Goal: Task Accomplishment & Management: Complete application form

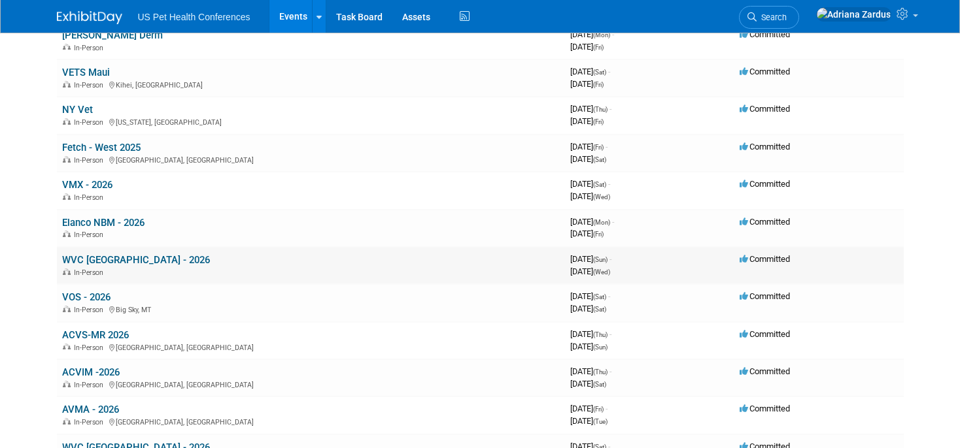
scroll to position [558, 0]
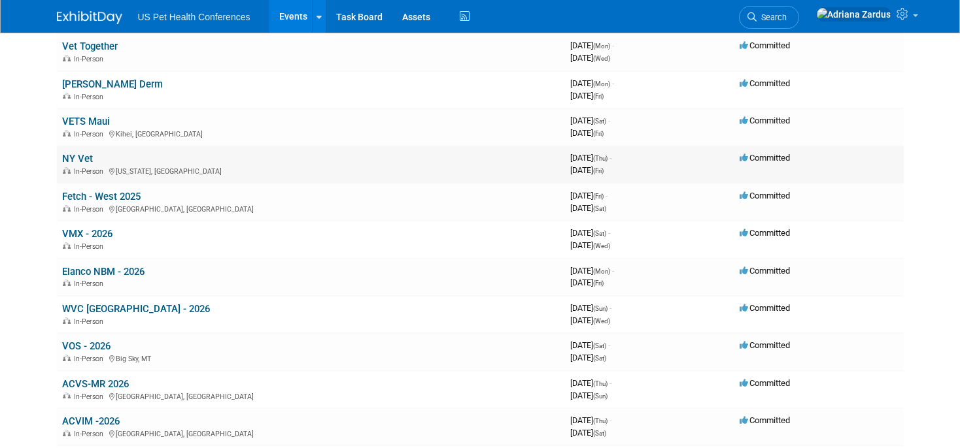
click at [95, 161] on td "NY Vet In-Person [US_STATE], [GEOGRAPHIC_DATA]" at bounding box center [311, 164] width 508 height 37
click at [84, 161] on link "NY Vet" at bounding box center [77, 159] width 31 height 12
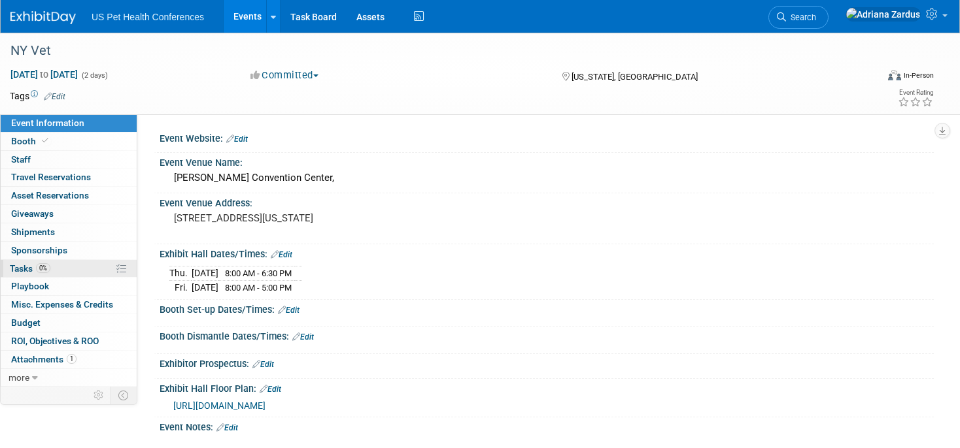
click at [46, 266] on span "0%" at bounding box center [43, 268] width 14 height 10
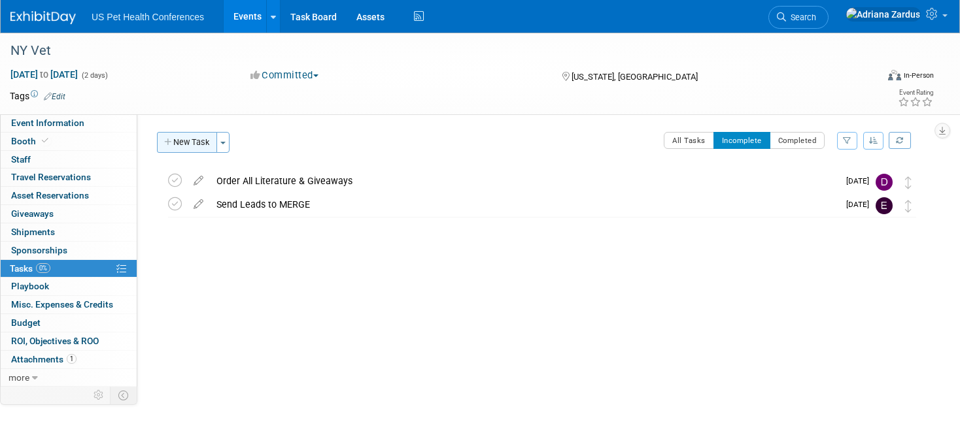
click at [180, 139] on button "New Task" at bounding box center [187, 142] width 60 height 21
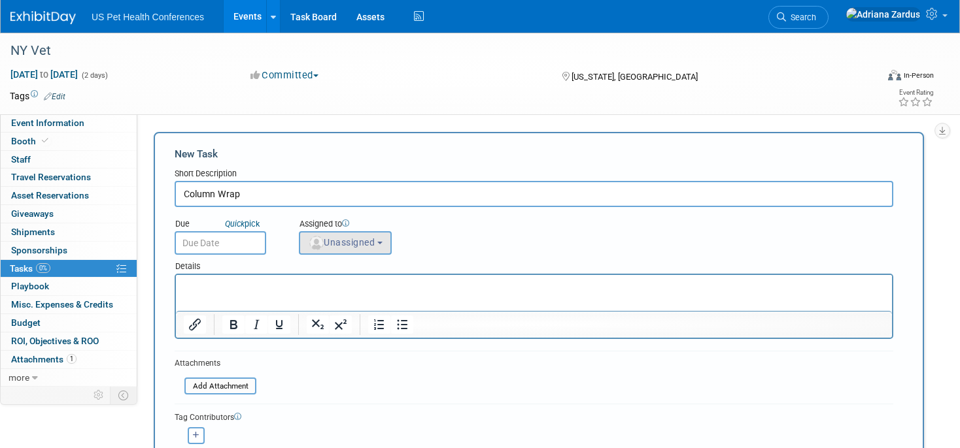
type input "Column Wrap"
click at [359, 238] on span "Unassigned" at bounding box center [341, 242] width 67 height 10
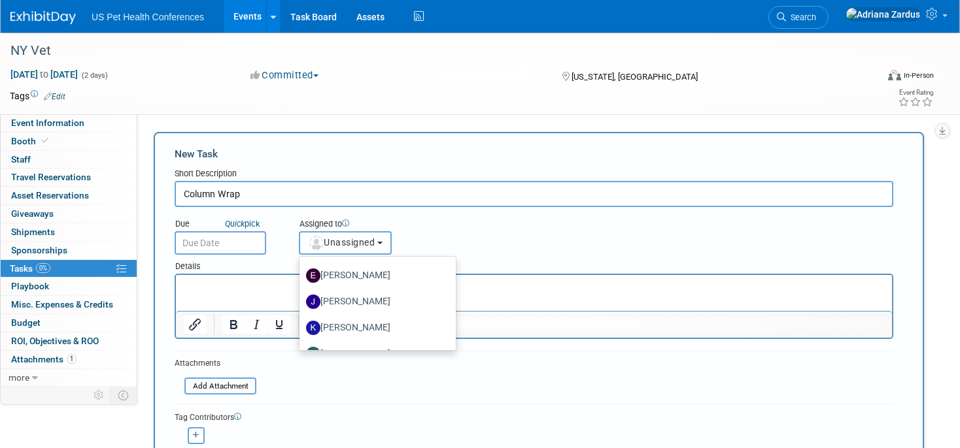
scroll to position [203, 0]
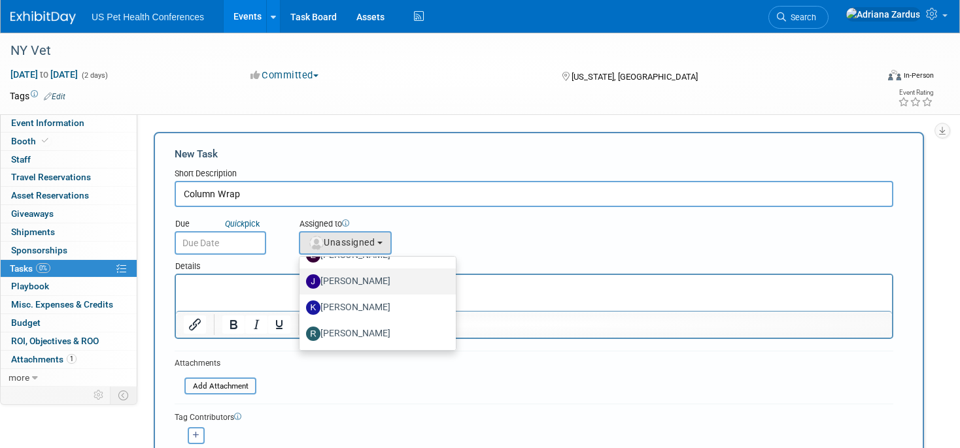
click at [340, 285] on label "Jessica Ocampo" at bounding box center [374, 281] width 137 height 21
click at [301, 284] on input "Jessica Ocampo" at bounding box center [297, 280] width 8 height 8
select select "526b5787-e672-4a19-88d8-f7474fbc9736"
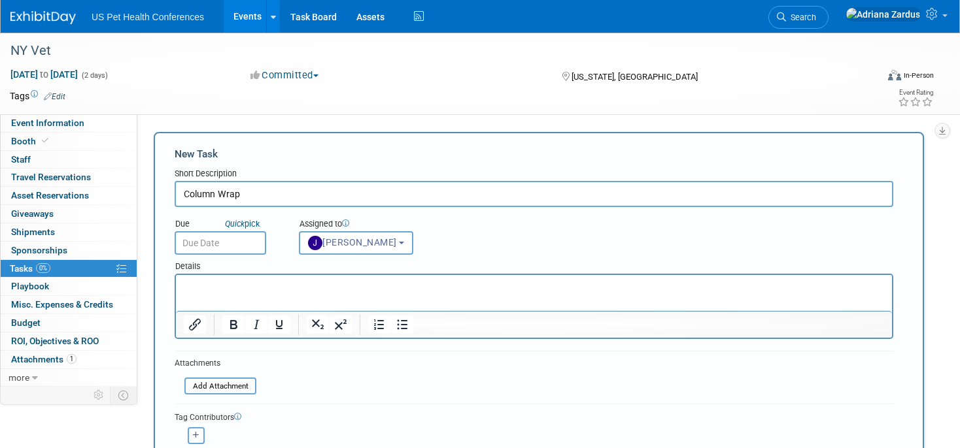
click at [233, 244] on input "text" at bounding box center [221, 243] width 92 height 24
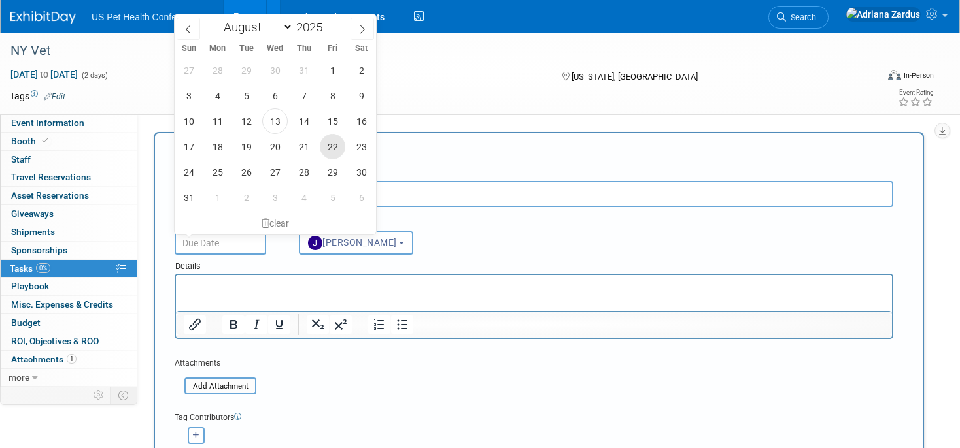
click at [337, 149] on span "22" at bounding box center [332, 146] width 25 height 25
type input "Aug 22, 2025"
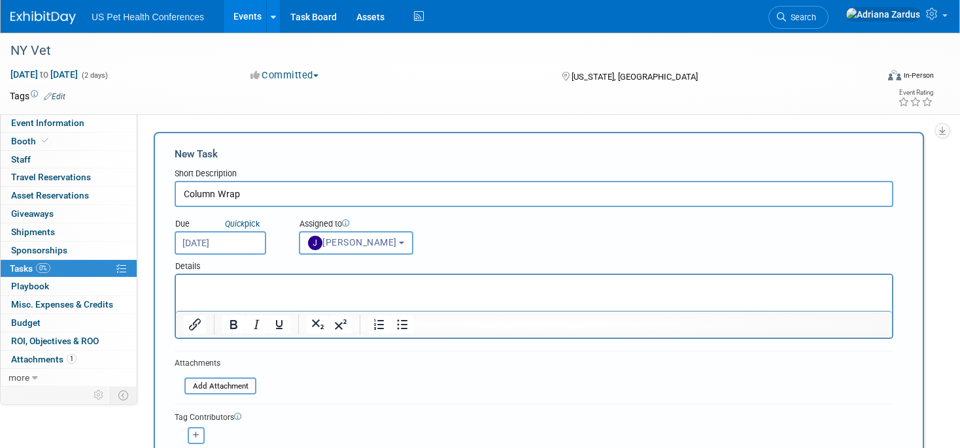
click at [239, 293] on html at bounding box center [534, 284] width 716 height 18
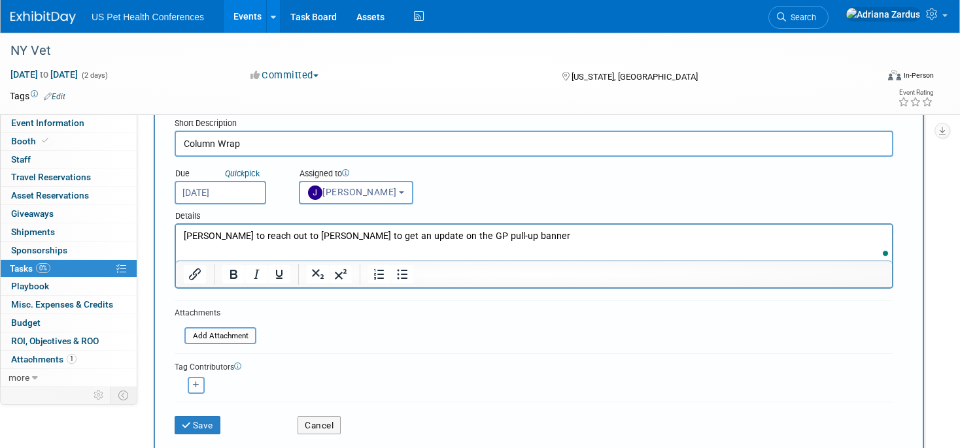
scroll to position [93, 0]
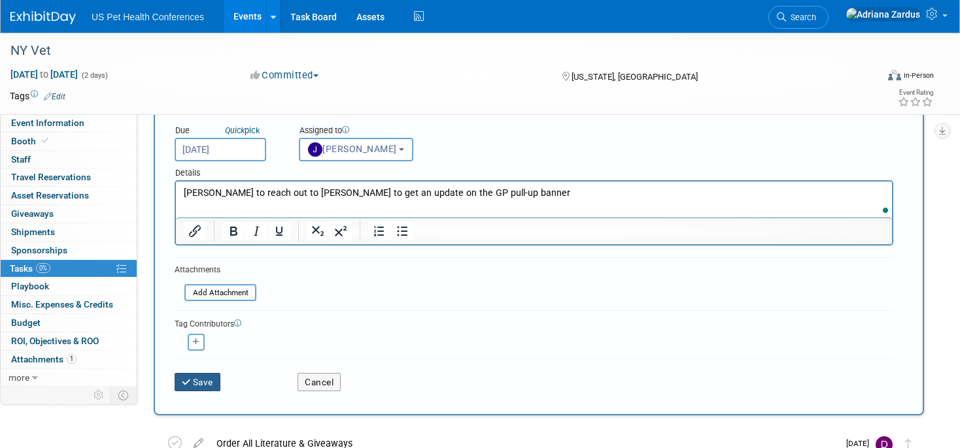
click at [208, 377] on button "Save" at bounding box center [198, 382] width 46 height 18
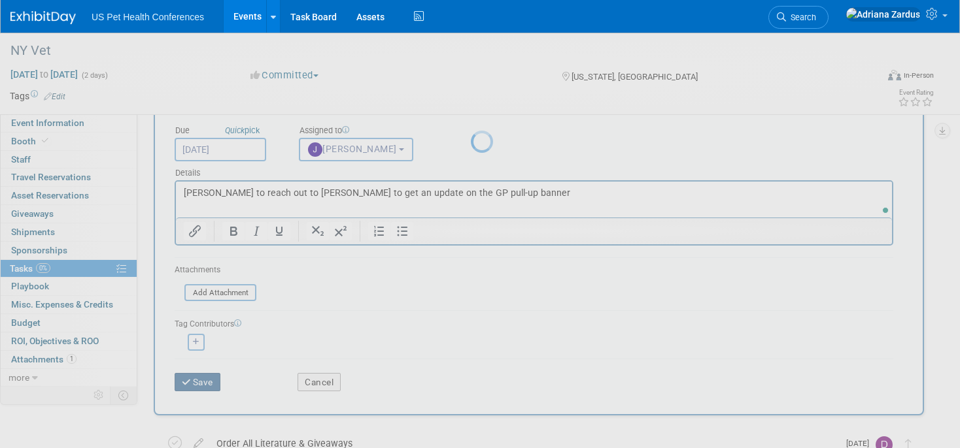
scroll to position [0, 0]
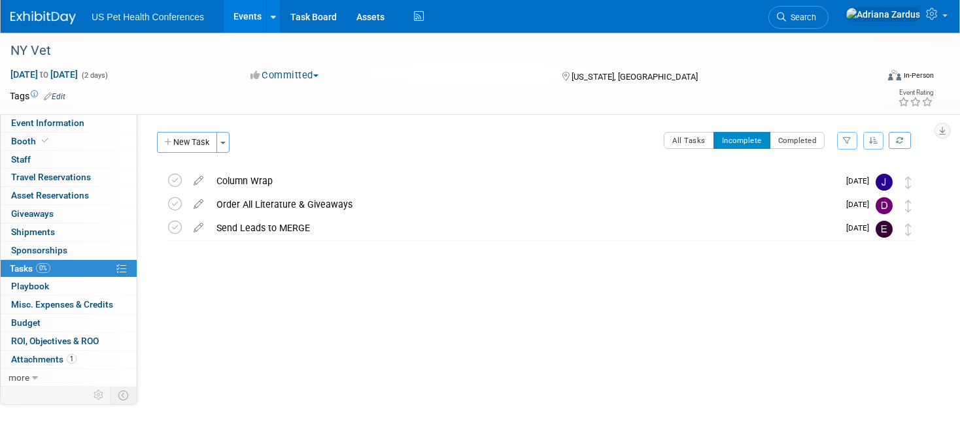
click at [248, 12] on link "Events" at bounding box center [248, 16] width 48 height 33
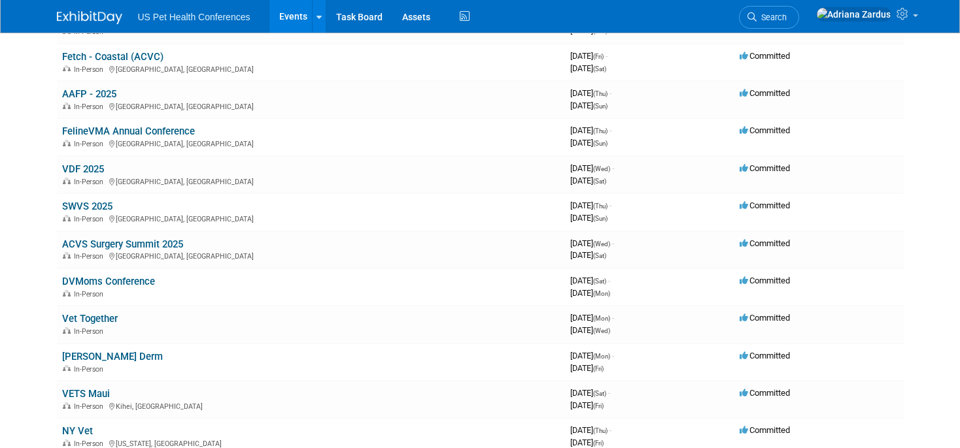
scroll to position [297, 0]
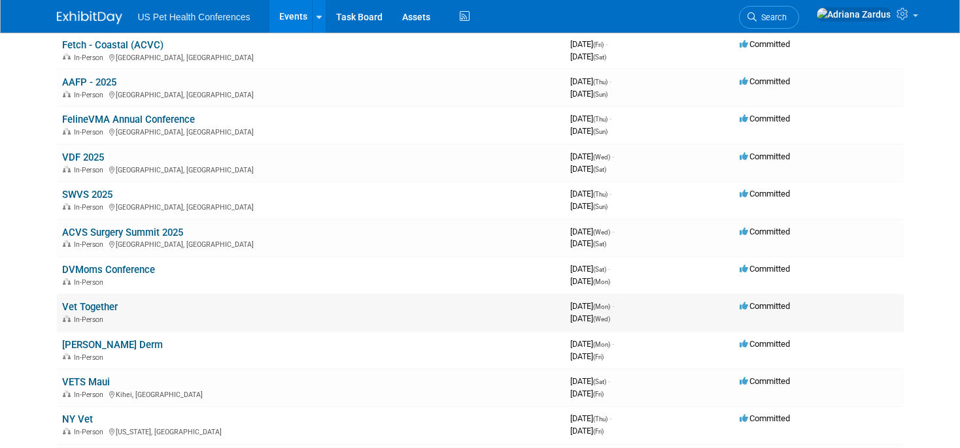
click at [104, 307] on link "Vet Together" at bounding box center [90, 307] width 56 height 12
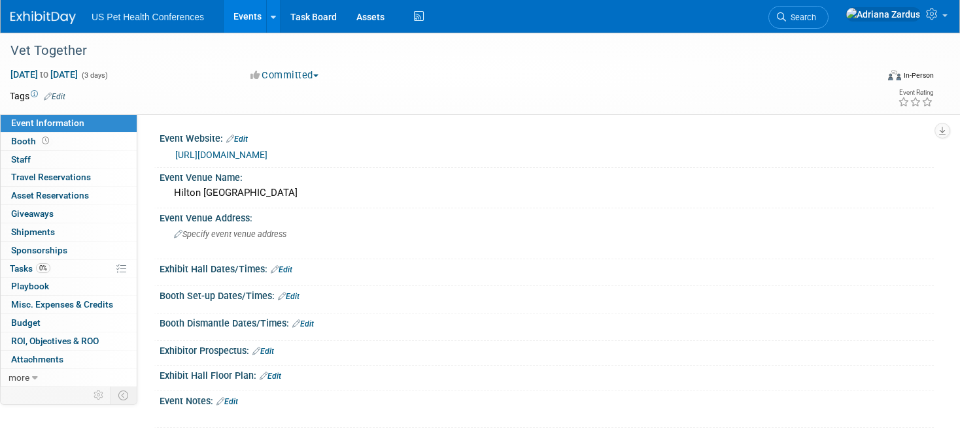
click at [251, 154] on link "[URL][DOMAIN_NAME]" at bounding box center [221, 155] width 92 height 10
